Goal: Task Accomplishment & Management: Use online tool/utility

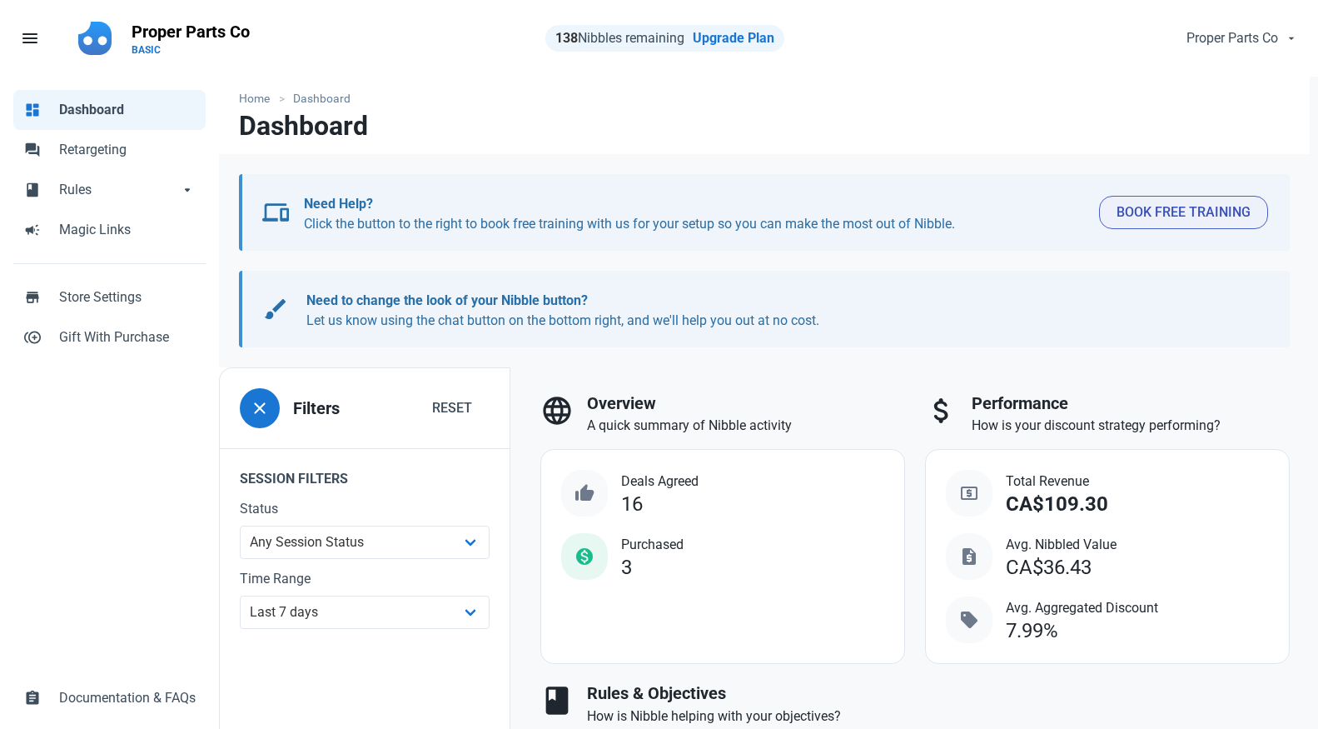
select select "7d"
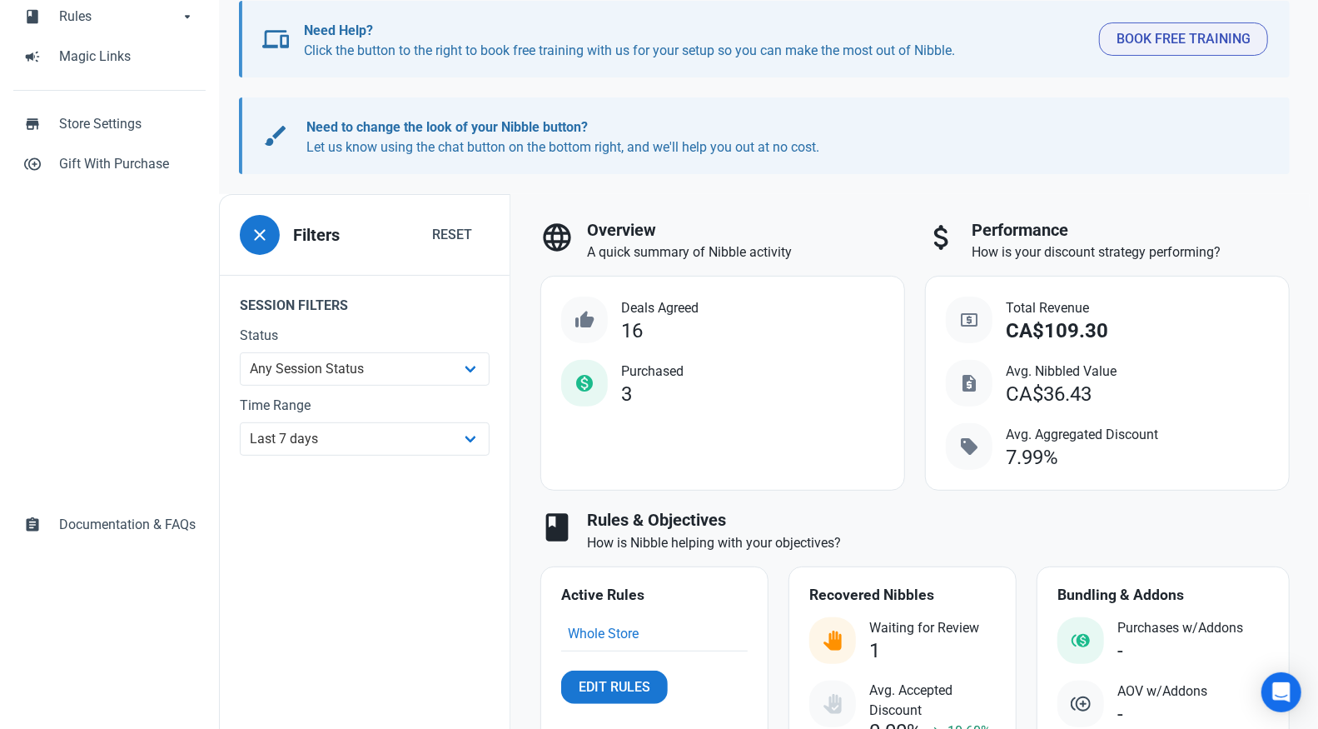
scroll to position [277, 0]
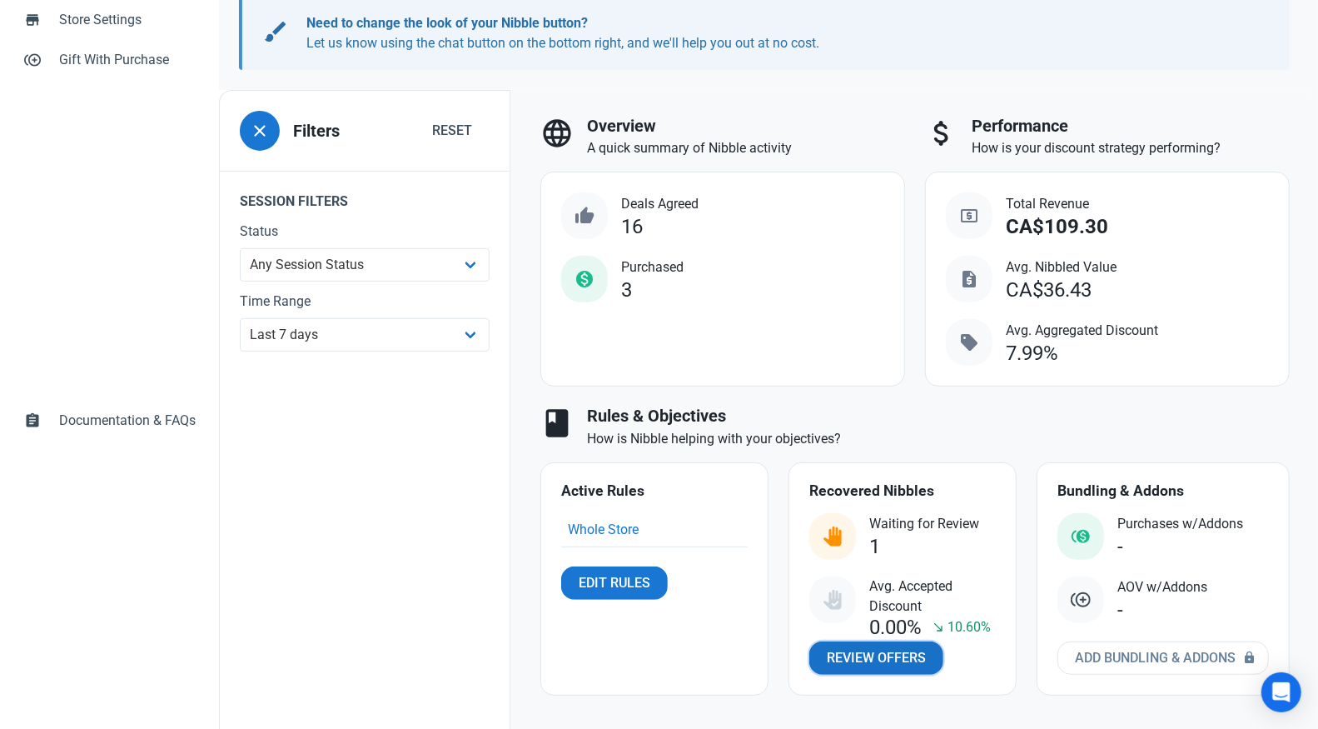
click at [879, 649] on span "Review Offers" at bounding box center [876, 658] width 99 height 20
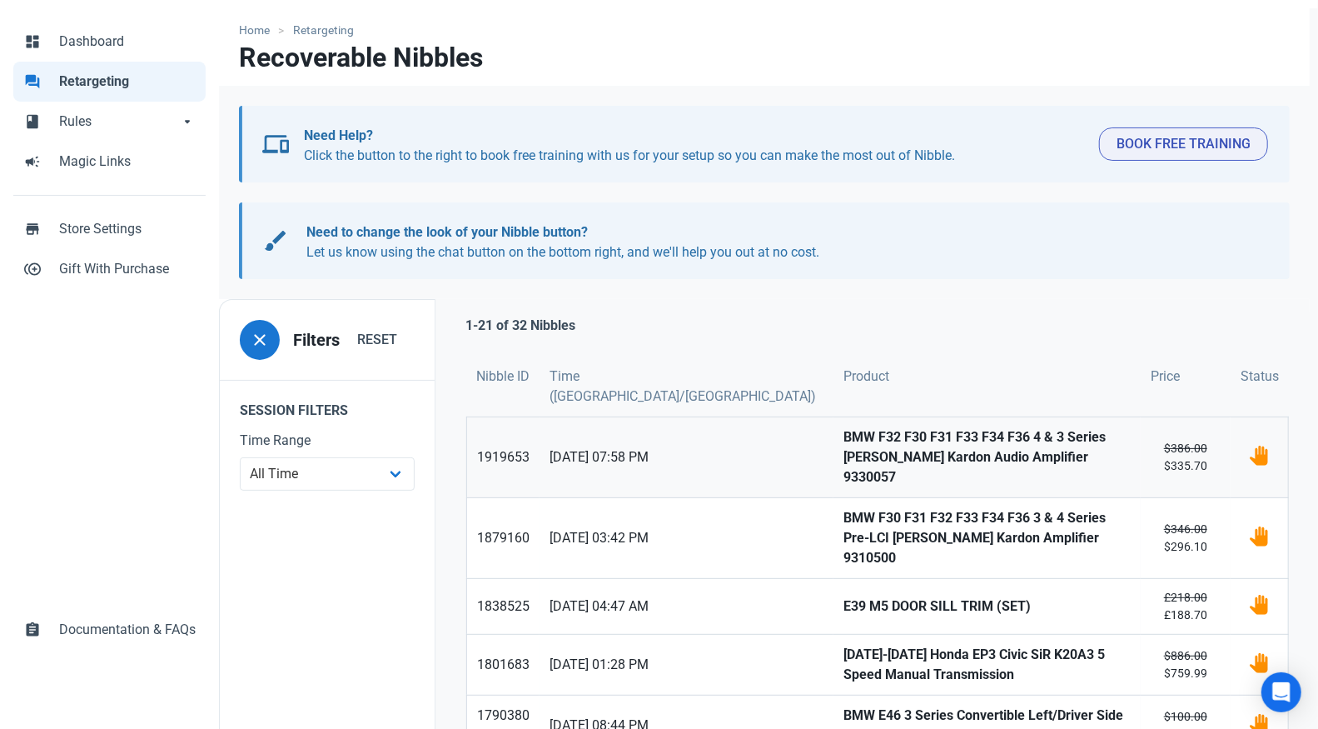
scroll to position [69, 0]
click at [944, 446] on strong "BMW F32 F30 F31 F33 F34 F36 4 & 3 Series [PERSON_NAME] Kardon Audio Amplifier 9…" at bounding box center [987, 456] width 287 height 60
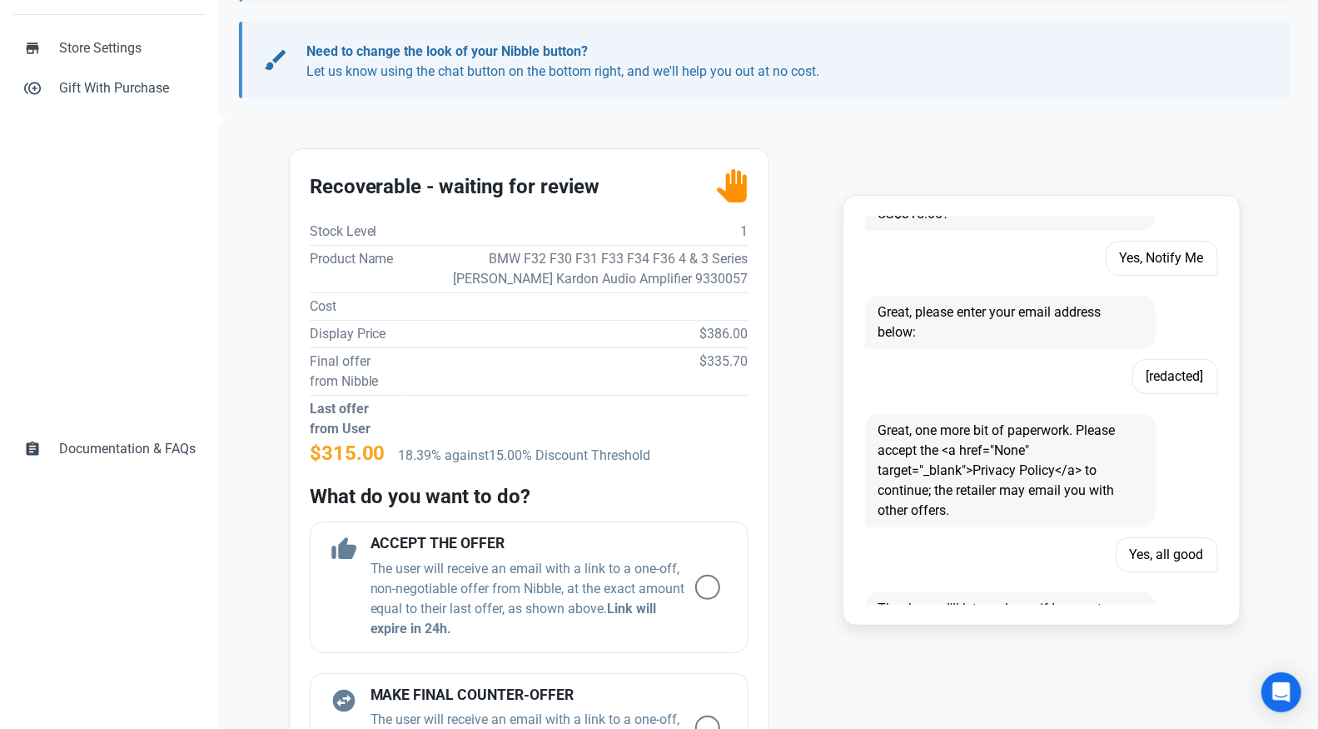
scroll to position [1100, 0]
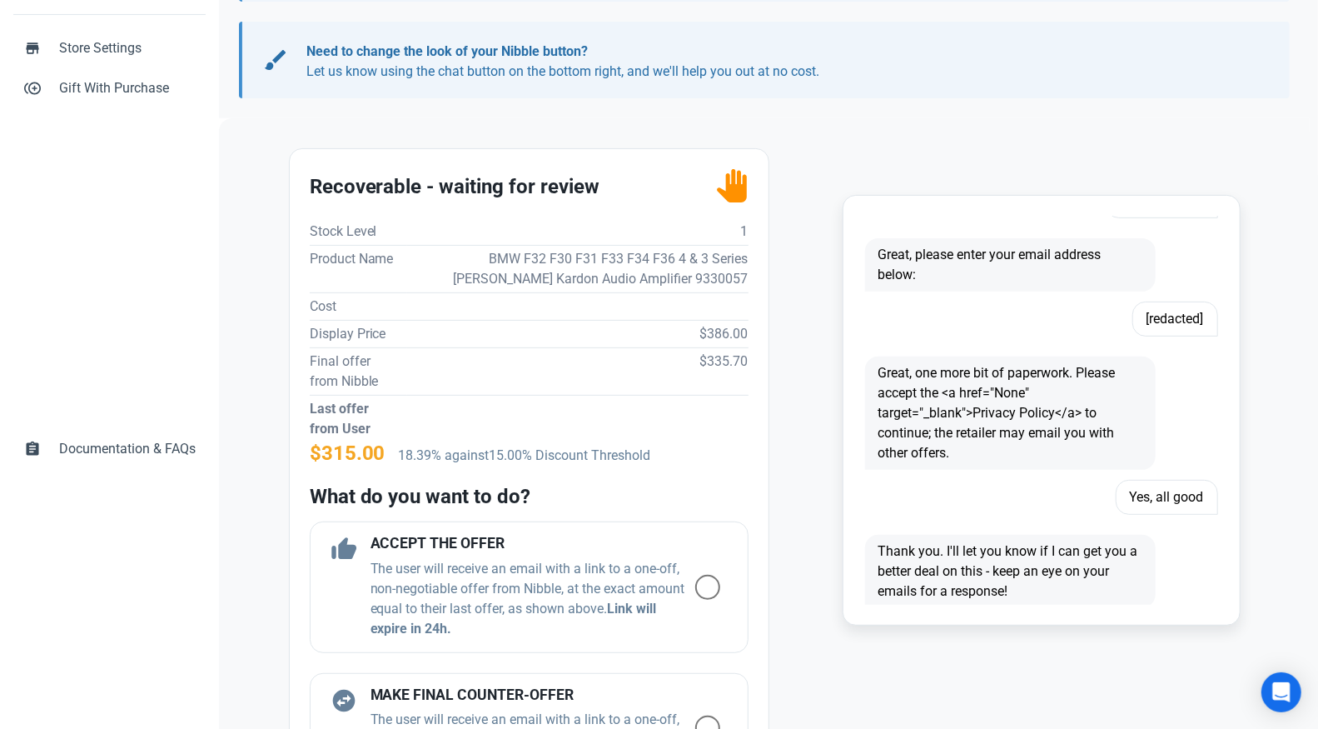
click at [633, 266] on td "BMW F32 F30 F31 F33 F34 F36 4 & 3 Series [PERSON_NAME] Kardon Audio Amplifier 9…" at bounding box center [577, 268] width 341 height 47
click at [720, 281] on td "BMW F32 F30 F31 F33 F34 F36 4 & 3 Series [PERSON_NAME] Kardon Audio Amplifier 9…" at bounding box center [577, 268] width 341 height 47
copy td "9330057"
click at [701, 268] on td "BMW F32 F30 F31 F33 F34 F36 4 & 3 Series [PERSON_NAME] Kardon Audio Amplifier 9…" at bounding box center [577, 268] width 341 height 47
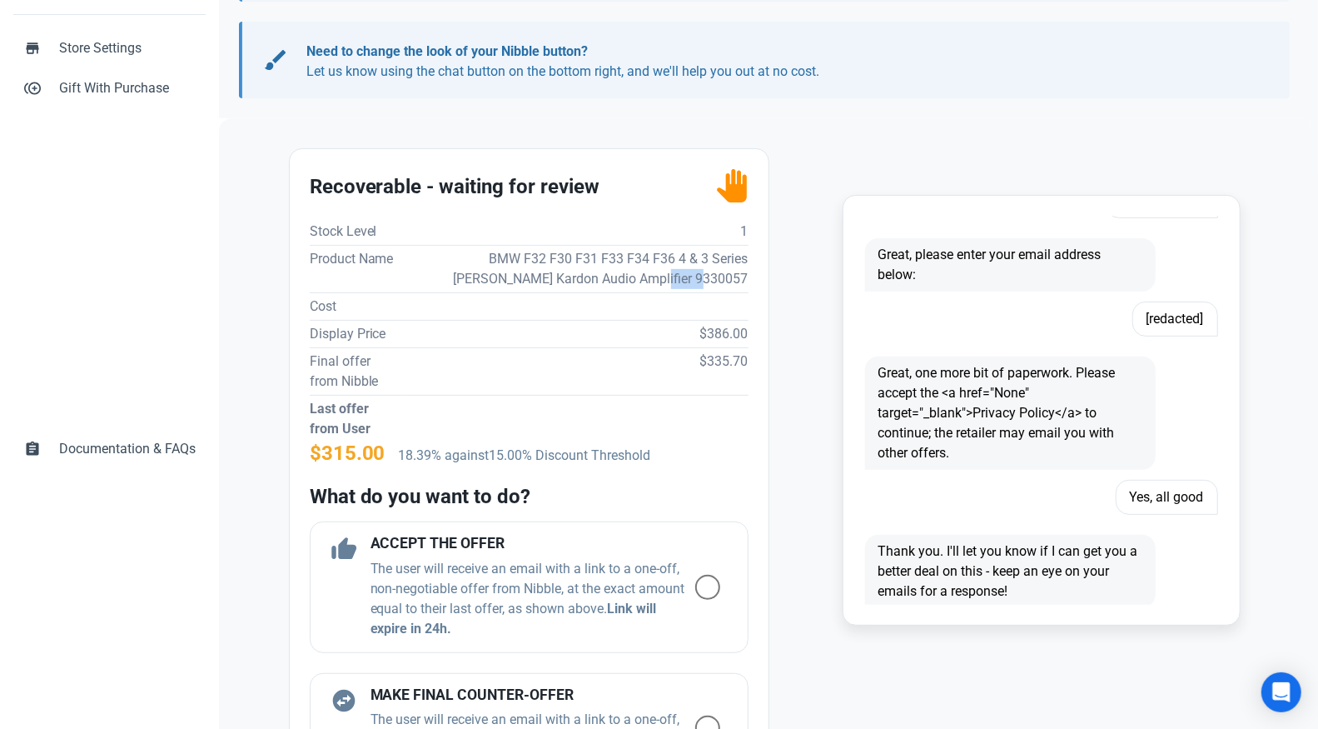
click at [701, 268] on td "BMW F32 F30 F31 F33 F34 F36 4 & 3 Series [PERSON_NAME] Kardon Audio Amplifier 9…" at bounding box center [577, 268] width 341 height 47
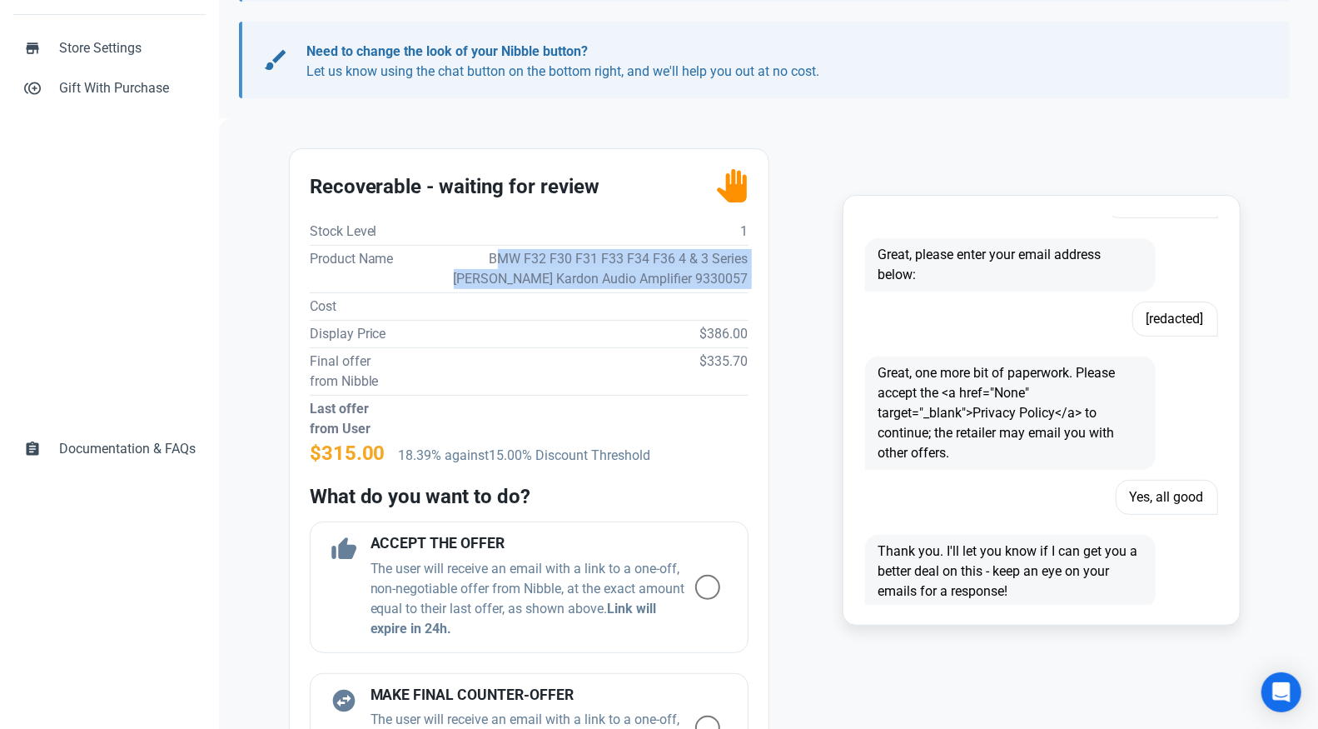
click at [701, 268] on td "BMW F32 F30 F31 F33 F34 F36 4 & 3 Series [PERSON_NAME] Kardon Audio Amplifier 9…" at bounding box center [577, 268] width 341 height 47
copy td "BMW F32 F30 F31 F33 F34 F36 4 & 3 Series [PERSON_NAME] Kardon Audio Amplifier 9…"
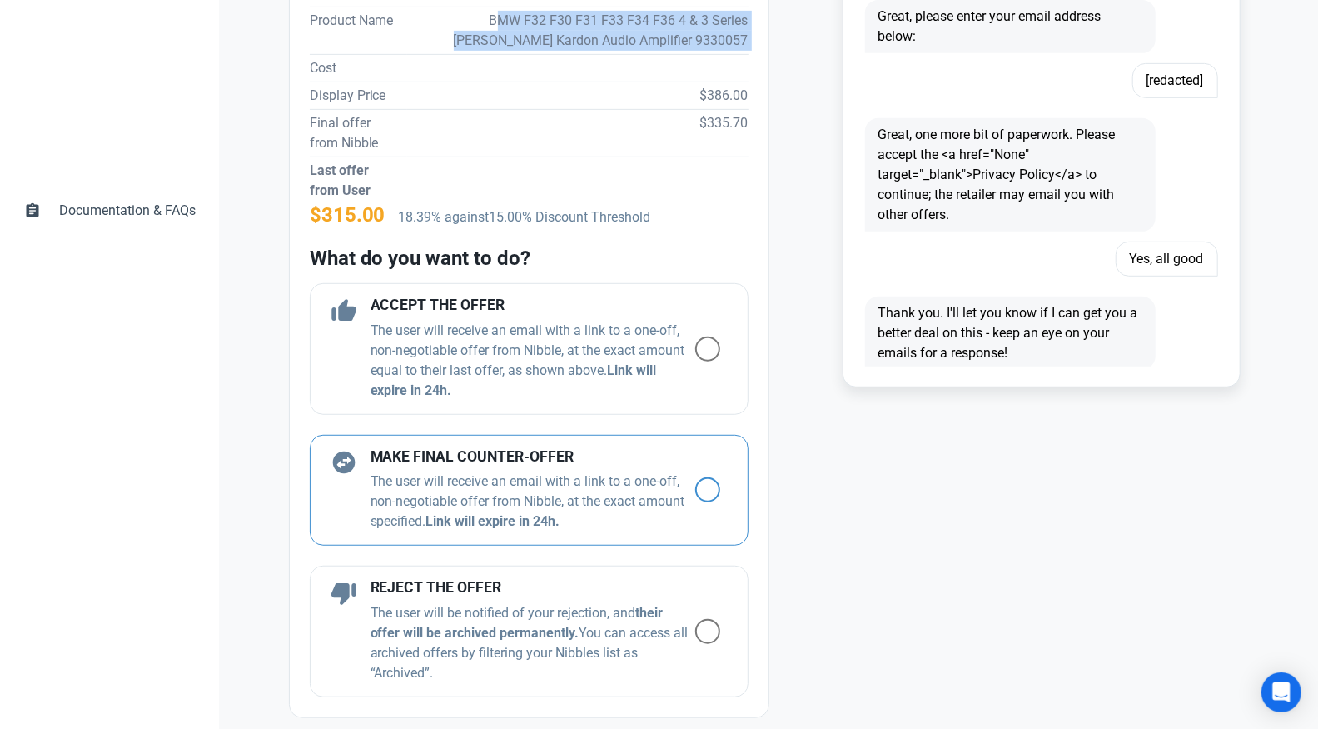
scroll to position [683, 0]
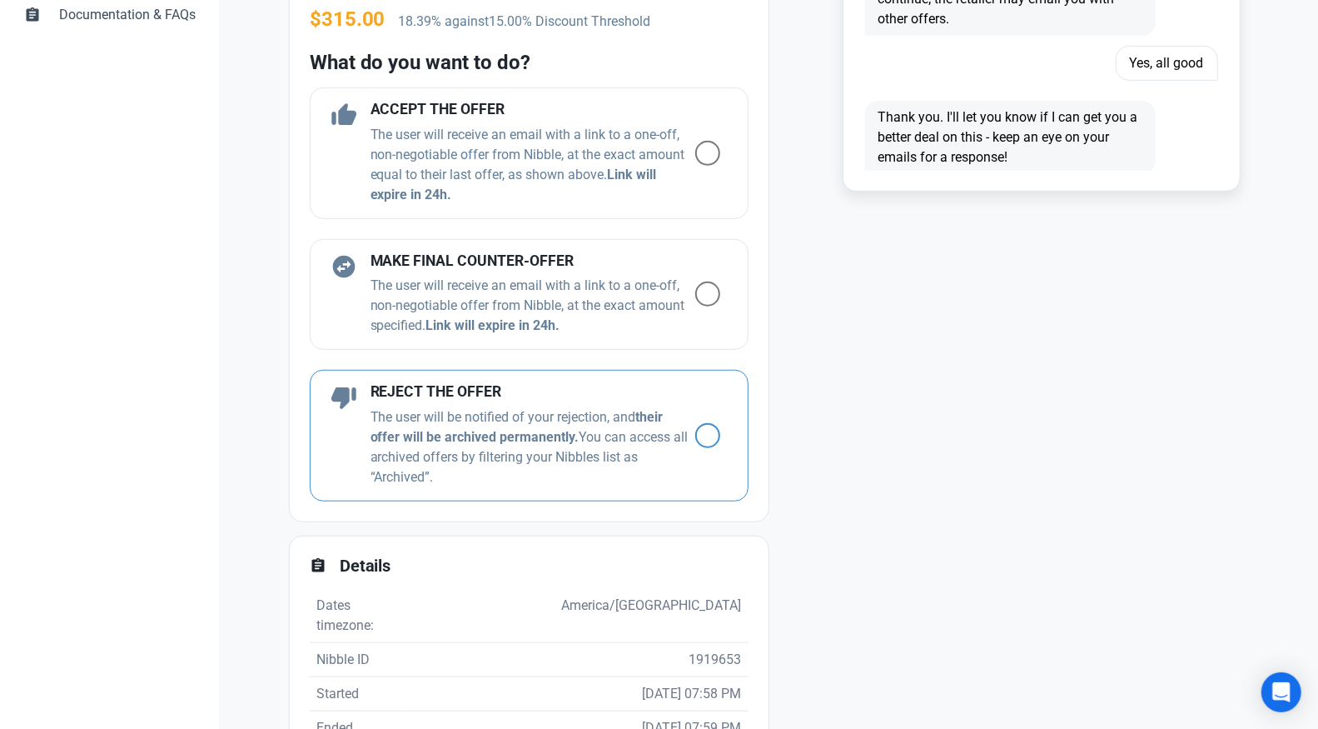
click at [702, 436] on span at bounding box center [707, 435] width 25 height 25
click at [702, 436] on input "radio" at bounding box center [700, 436] width 11 height 11
radio input "true"
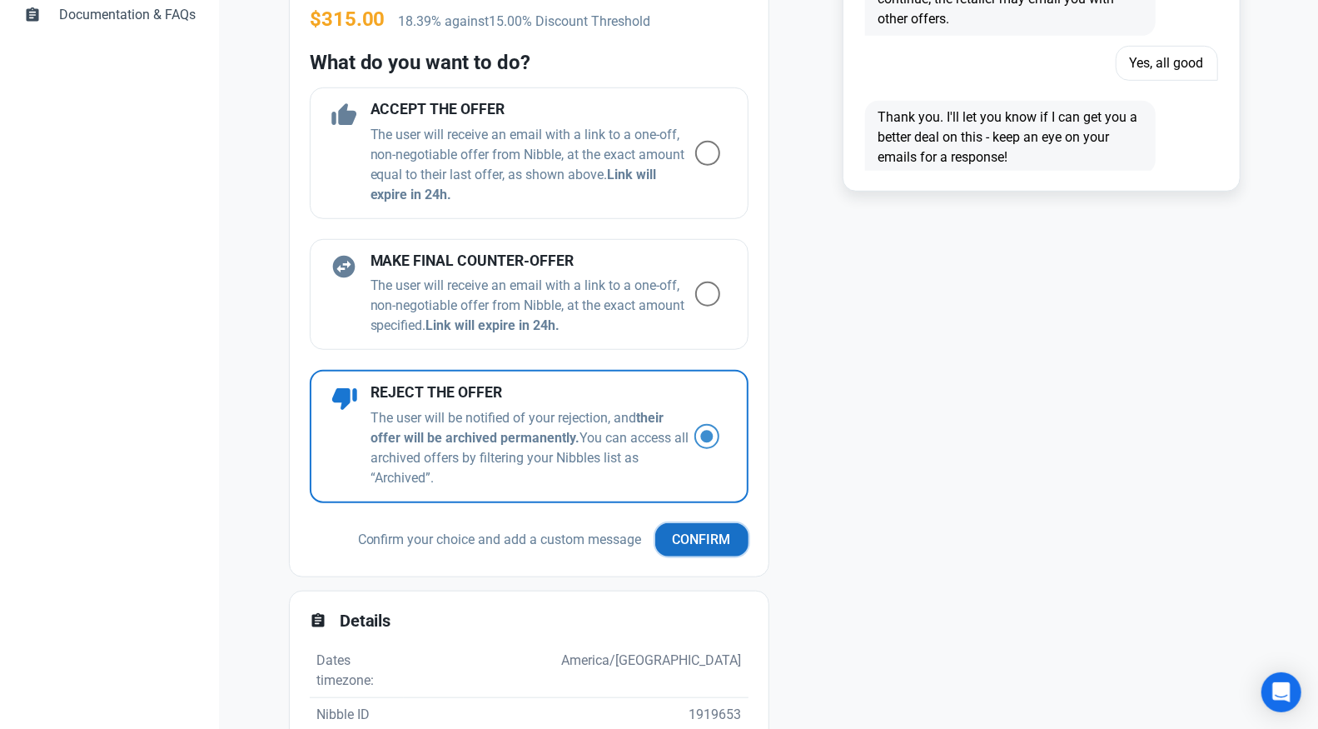
click at [710, 542] on span "Confirm" at bounding box center [702, 540] width 58 height 20
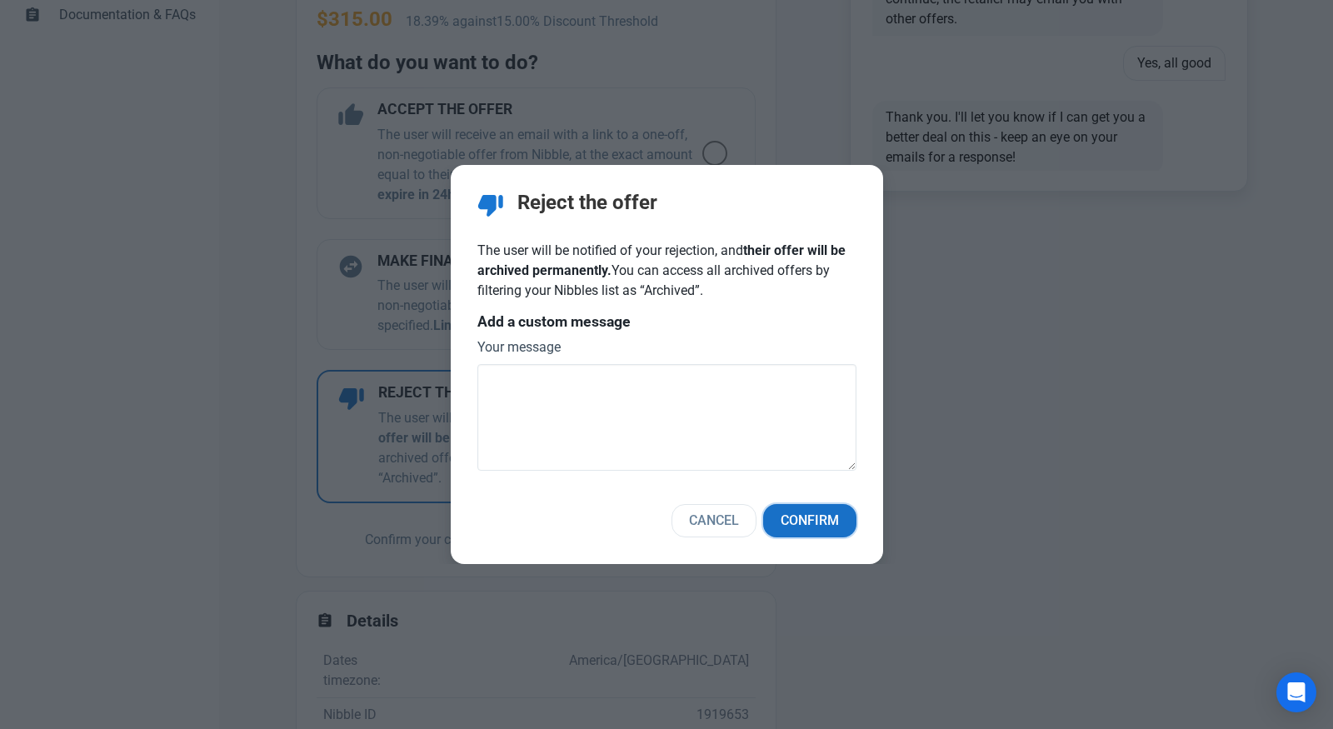
click at [801, 524] on span "Confirm" at bounding box center [809, 521] width 58 height 20
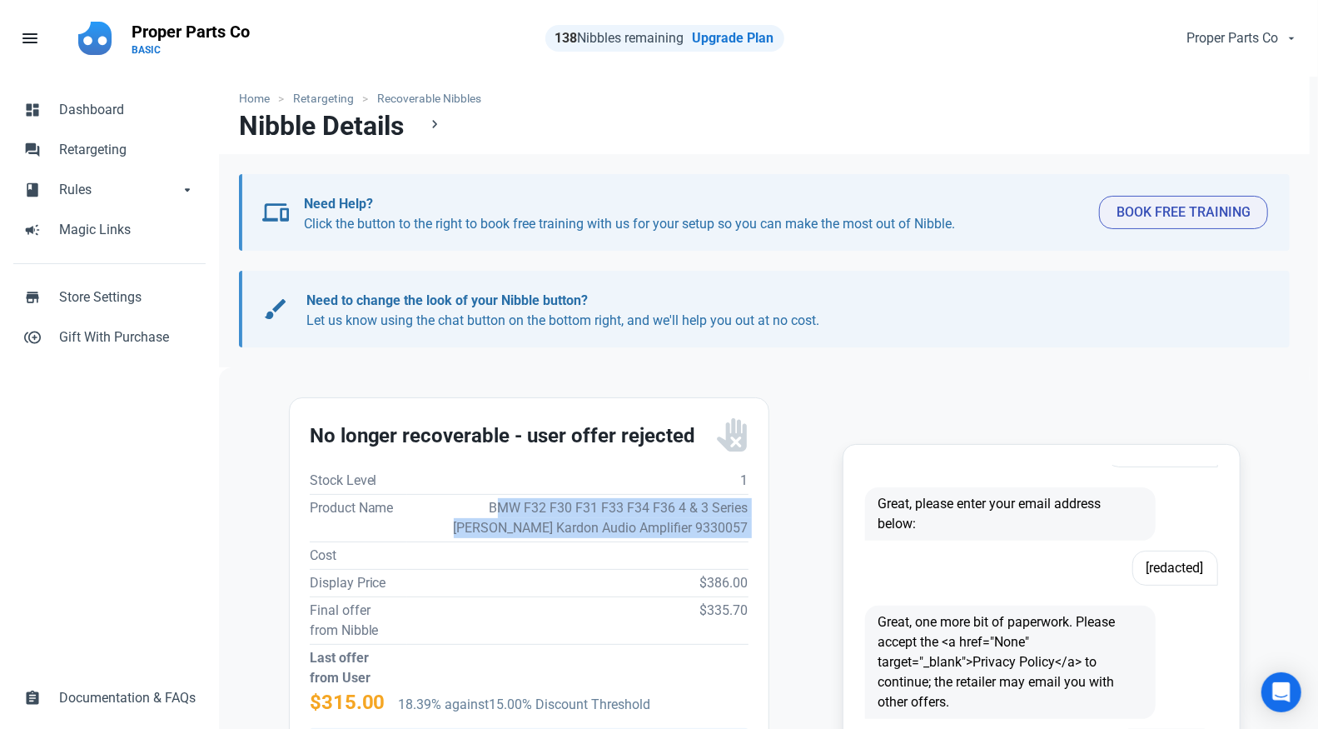
scroll to position [538, 0]
